Goal: Browse casually

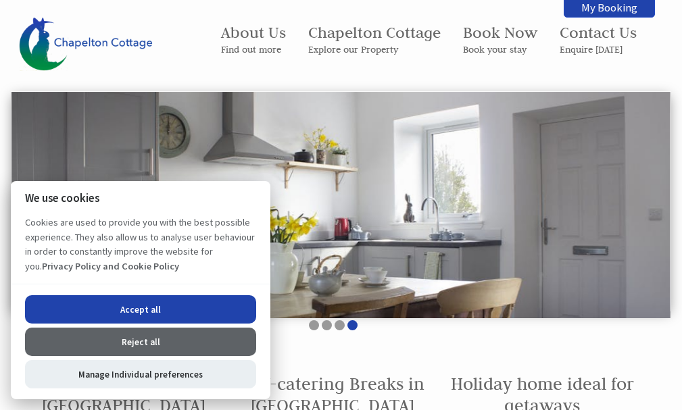
click at [139, 308] on button "Accept all" at bounding box center [140, 309] width 231 height 28
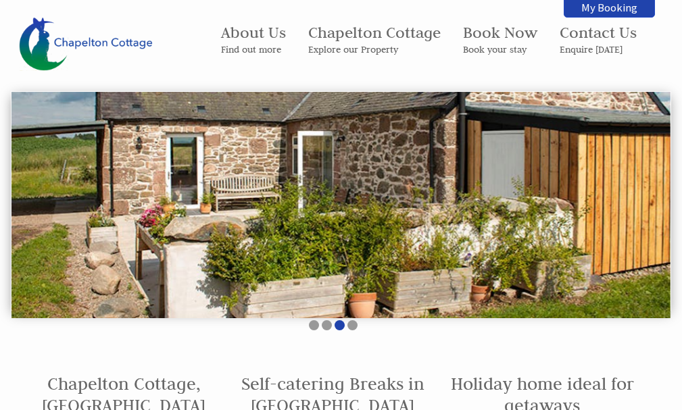
click at [260, 163] on img at bounding box center [340, 205] width 659 height 226
click at [111, 43] on img at bounding box center [86, 44] width 135 height 54
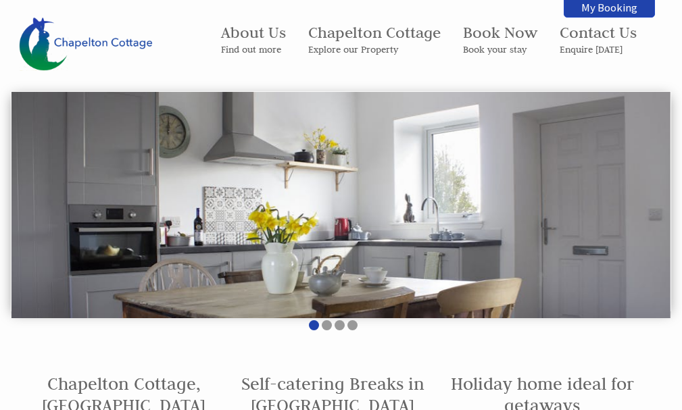
click at [577, 201] on img at bounding box center [340, 205] width 659 height 226
click at [646, 199] on img at bounding box center [340, 205] width 659 height 226
click at [659, 224] on img at bounding box center [340, 205] width 659 height 226
